Goal: Task Accomplishment & Management: Manage account settings

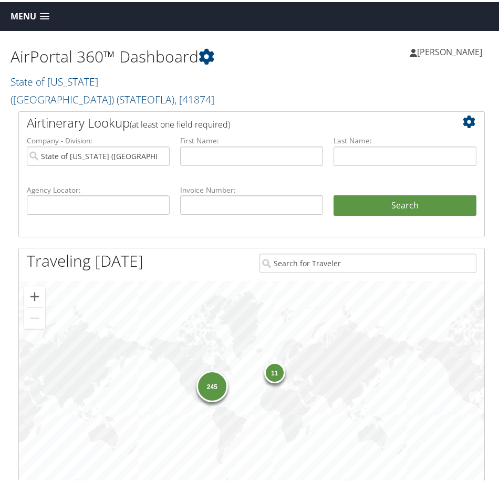
click at [23, 19] on span "Menu" at bounding box center [24, 14] width 26 height 10
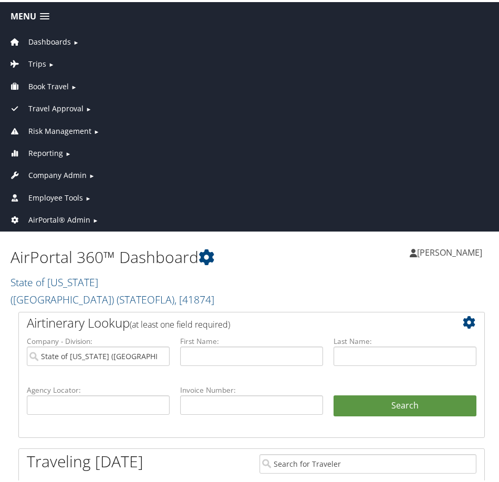
click at [51, 180] on link "Company Admin ►" at bounding box center [252, 171] width 498 height 22
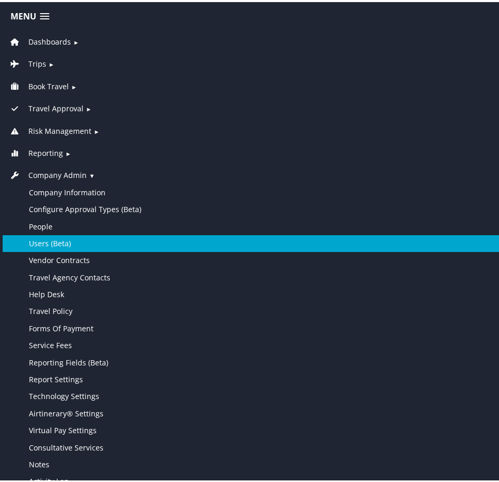
click at [63, 246] on link "Users (Beta)" at bounding box center [252, 241] width 498 height 17
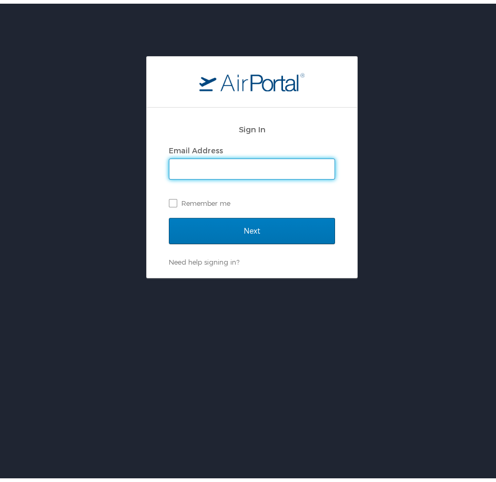
click at [215, 161] on input "Email Address" at bounding box center [251, 166] width 165 height 20
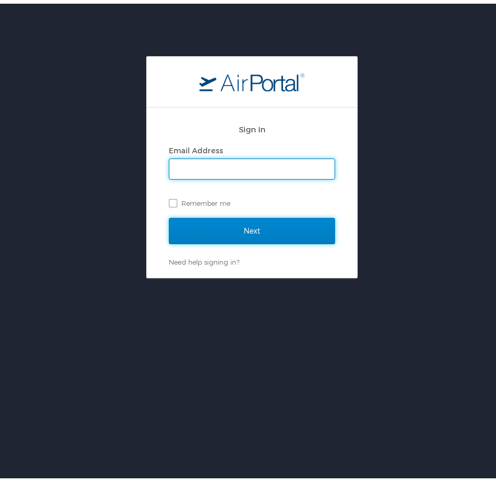
drag, startPoint x: 195, startPoint y: 222, endPoint x: 207, endPoint y: 228, distance: 13.4
click at [195, 222] on input "Next" at bounding box center [252, 227] width 166 height 26
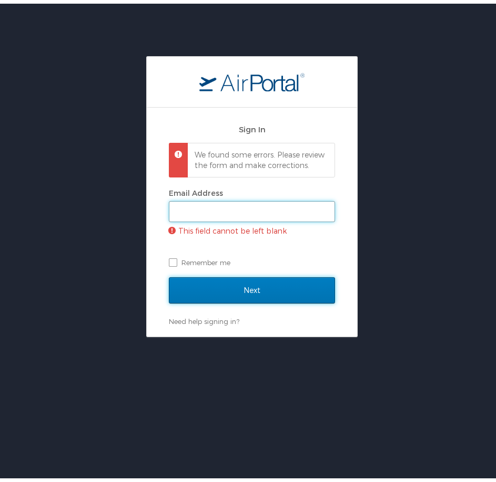
click at [273, 218] on input "Email Address" at bounding box center [251, 208] width 165 height 20
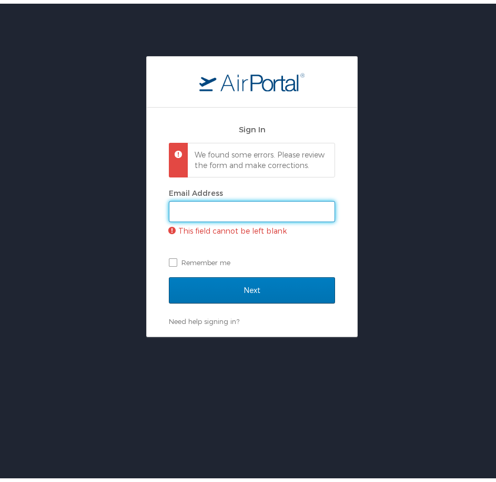
type input "hailie.beckman@cbtravel.com"
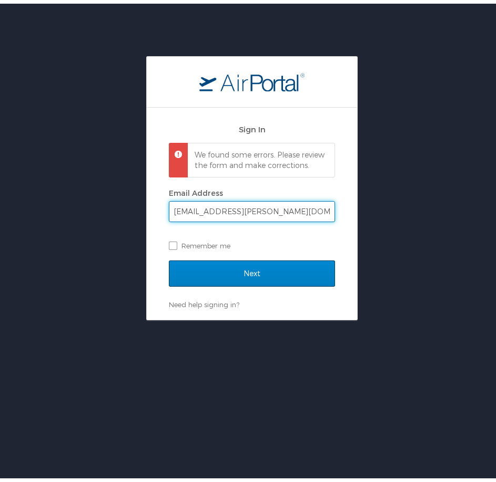
drag, startPoint x: 202, startPoint y: 294, endPoint x: 211, endPoint y: 293, distance: 8.5
click at [202, 294] on div "Next" at bounding box center [252, 276] width 166 height 39
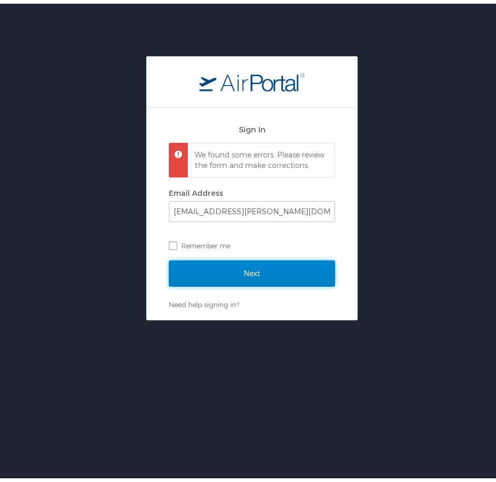
click at [218, 275] on input "Next" at bounding box center [252, 270] width 166 height 26
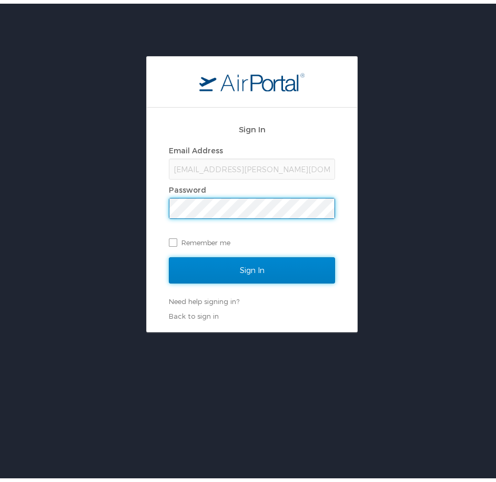
click at [291, 270] on input "Sign In" at bounding box center [252, 267] width 166 height 26
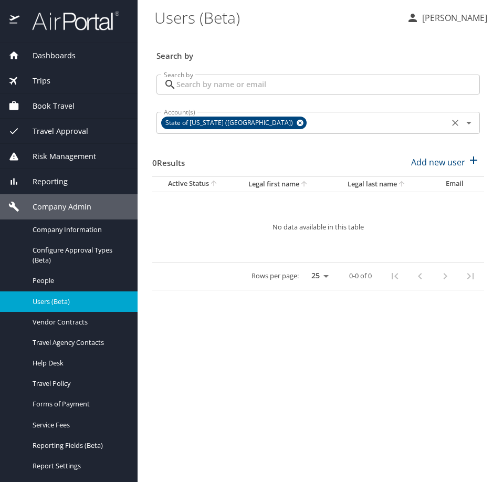
click at [296, 122] on icon at bounding box center [300, 123] width 8 height 12
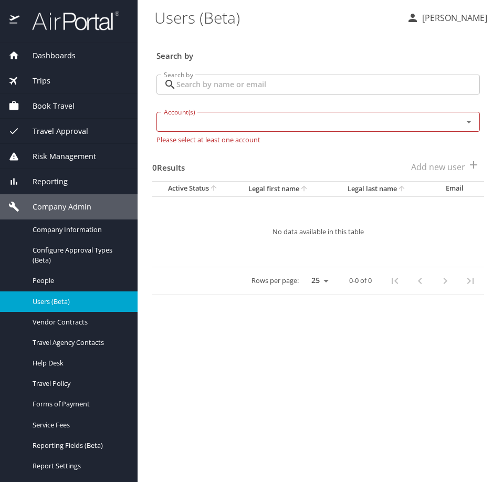
click at [254, 82] on input "Search by" at bounding box center [329, 85] width 304 height 20
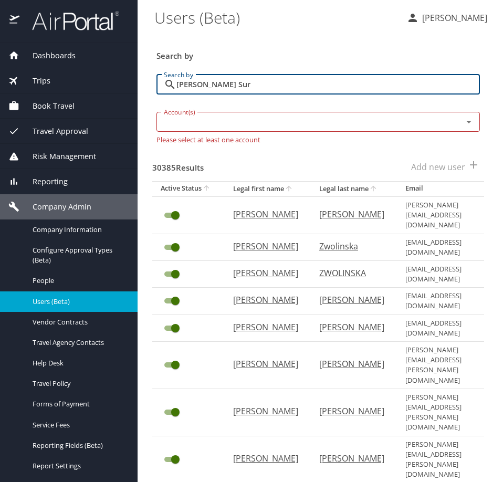
type input "[PERSON_NAME]"
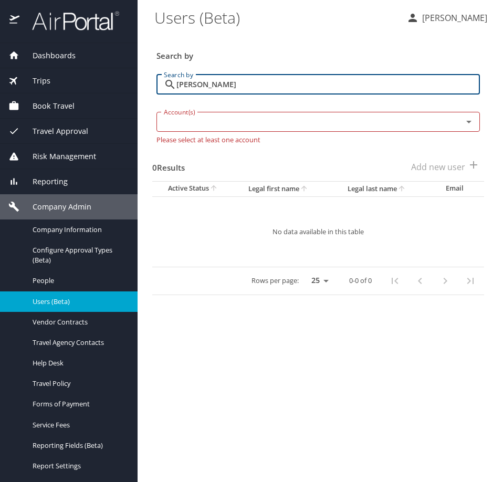
click at [287, 85] on input "[PERSON_NAME]" at bounding box center [329, 85] width 304 height 20
type input "[PERSON_NAME]"
click at [326, 121] on input "Account(s)" at bounding box center [303, 122] width 286 height 14
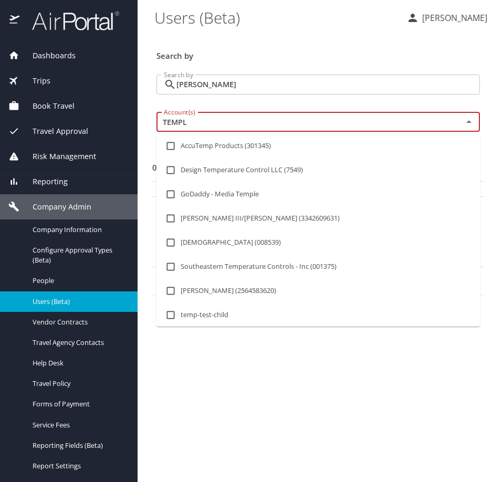
type input "[DEMOGRAPHIC_DATA]"
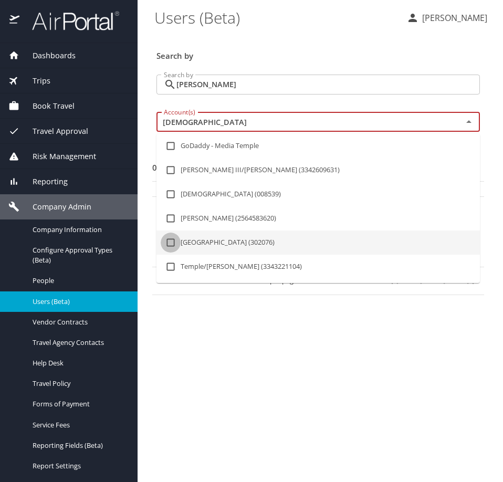
click at [169, 240] on input "checkbox" at bounding box center [171, 243] width 20 height 20
checkbox input "true"
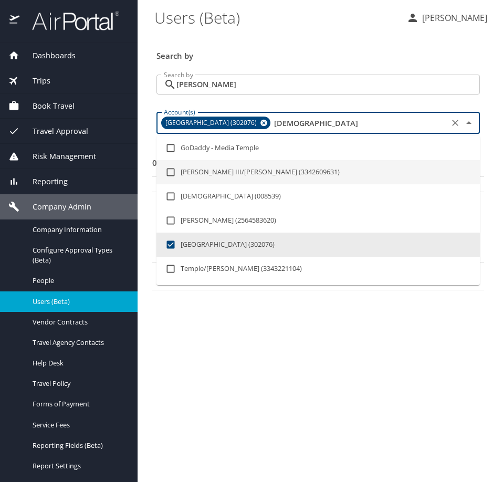
type input "[DEMOGRAPHIC_DATA]"
click at [368, 59] on h3 "Search by" at bounding box center [319, 53] width 324 height 18
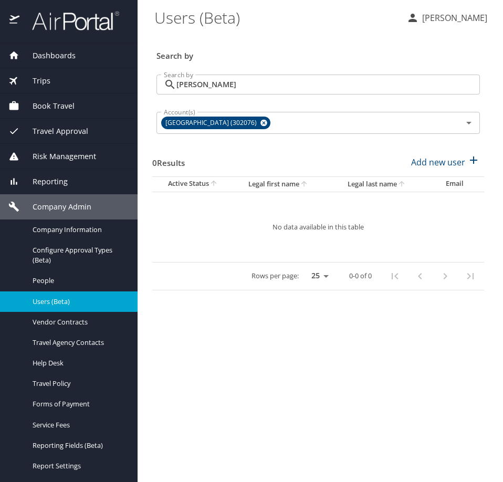
click at [279, 14] on \(Beta\) "Users (Beta)" at bounding box center [277, 17] width 244 height 33
click at [261, 124] on icon at bounding box center [264, 123] width 7 height 7
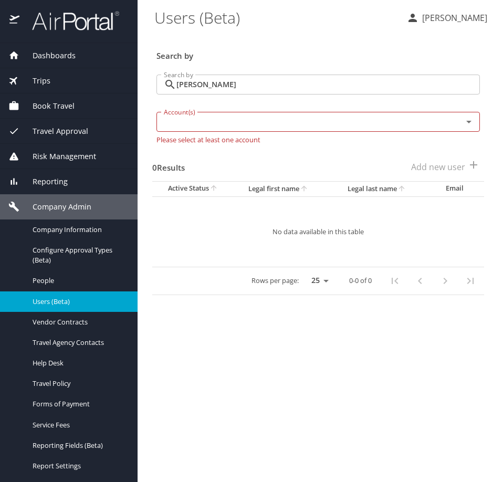
click at [317, 92] on input "[PERSON_NAME]" at bounding box center [329, 85] width 304 height 20
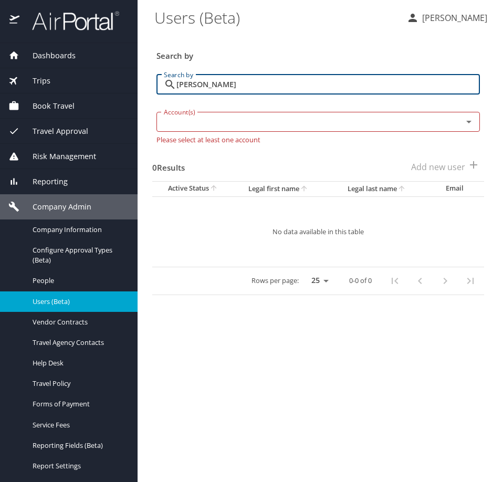
click at [317, 92] on input "[PERSON_NAME]" at bounding box center [329, 85] width 304 height 20
type input "[EMAIL_ADDRESS][DOMAIN_NAME]"
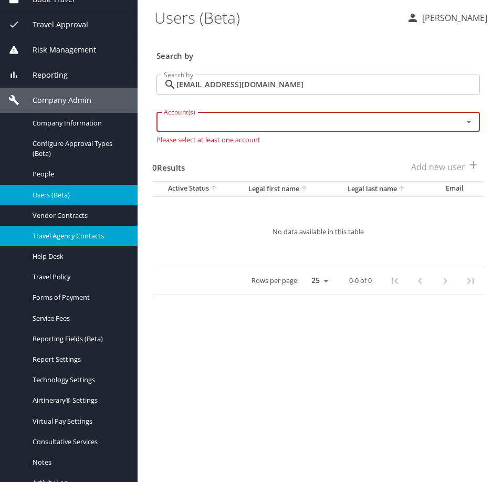
scroll to position [143, 0]
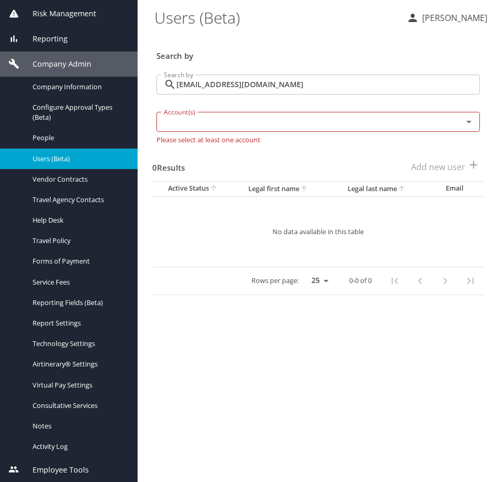
click at [283, 80] on input "[EMAIL_ADDRESS][DOMAIN_NAME]" at bounding box center [329, 85] width 304 height 20
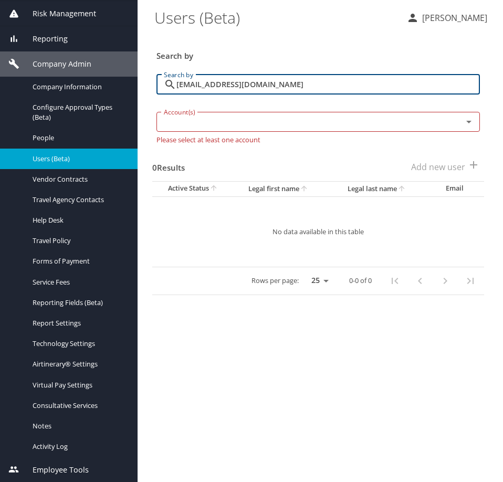
click at [283, 80] on input "[EMAIL_ADDRESS][DOMAIN_NAME]" at bounding box center [329, 85] width 304 height 20
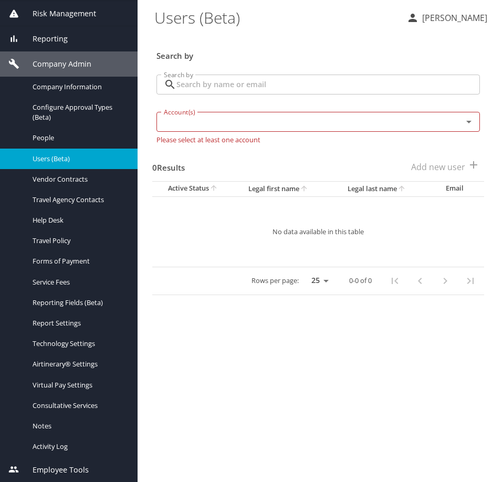
click at [221, 353] on main "Users (Beta) [PERSON_NAME] Search by Search by Search by Account(s) Account(s) …" at bounding box center [321, 241] width 366 height 482
click at [43, 65] on span "Company Admin" at bounding box center [55, 64] width 72 height 12
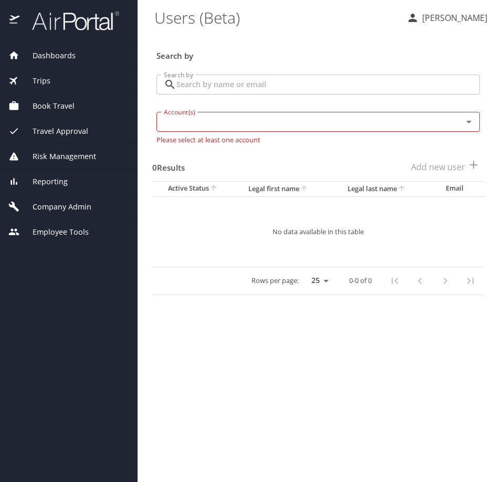
scroll to position [0, 0]
click at [78, 232] on span "Employee Tools" at bounding box center [53, 232] width 69 height 12
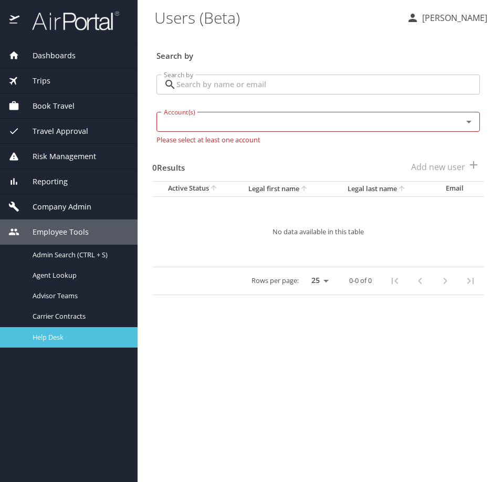
click at [61, 333] on span "Help Desk" at bounding box center [79, 338] width 92 height 10
